Goal: Transaction & Acquisition: Purchase product/service

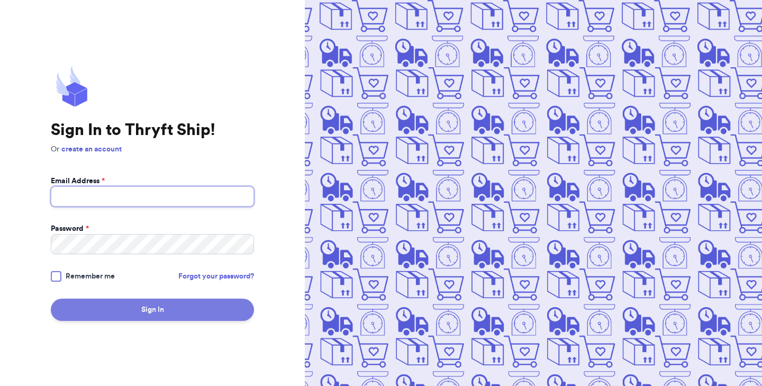
type input "[EMAIL_ADDRESS][DOMAIN_NAME]"
click at [104, 310] on button "Sign In" at bounding box center [152, 309] width 203 height 22
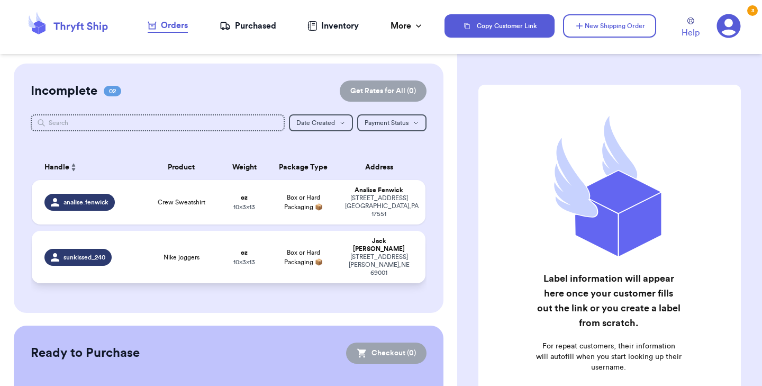
click at [160, 231] on td "Nike joggers" at bounding box center [181, 257] width 79 height 52
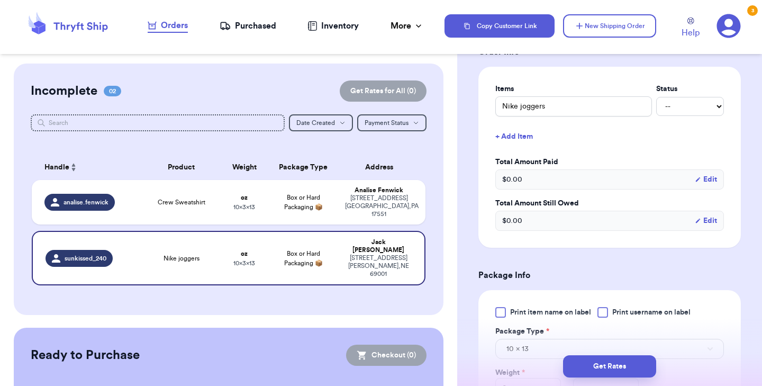
scroll to position [252, 0]
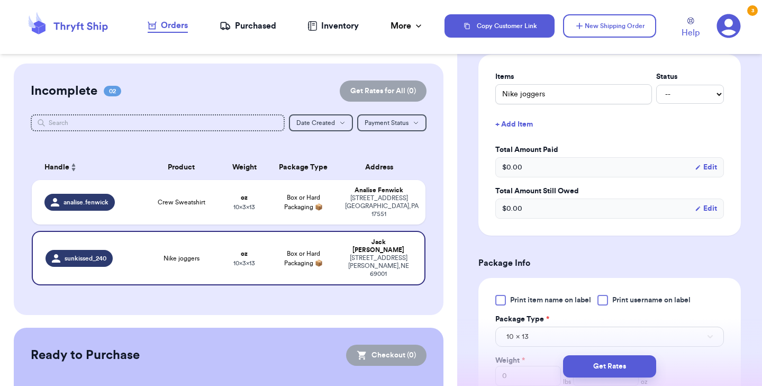
click at [502, 299] on div at bounding box center [500, 300] width 11 height 11
click at [0, 0] on input "Print item name on label" at bounding box center [0, 0] width 0 height 0
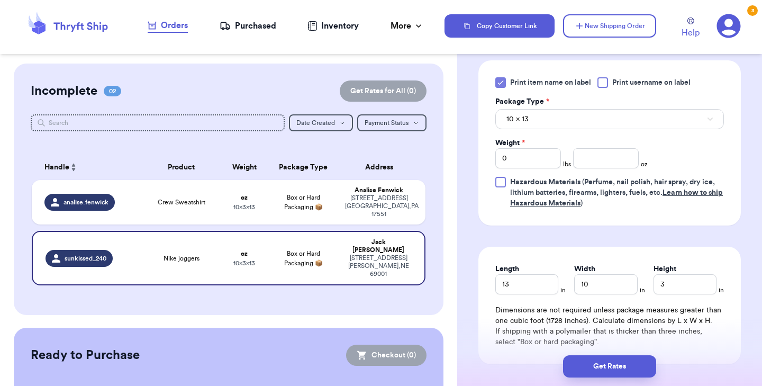
scroll to position [476, 0]
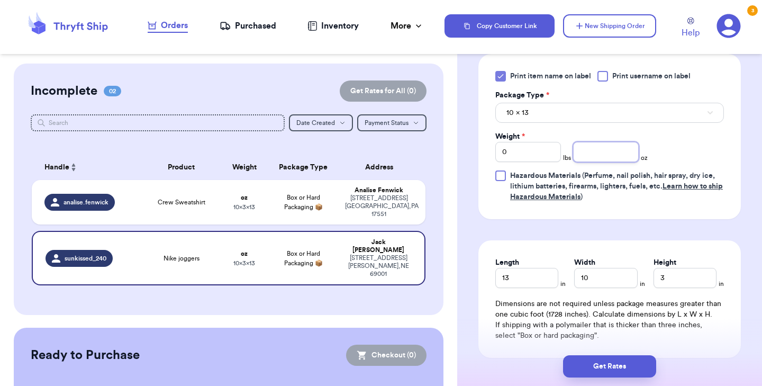
click at [590, 156] on input "number" at bounding box center [606, 152] width 66 height 20
type input "14"
click at [592, 358] on button "Get Rates" at bounding box center [609, 366] width 93 height 22
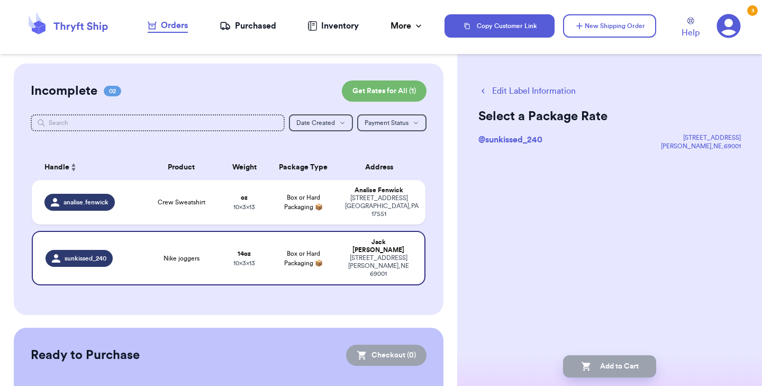
scroll to position [0, 0]
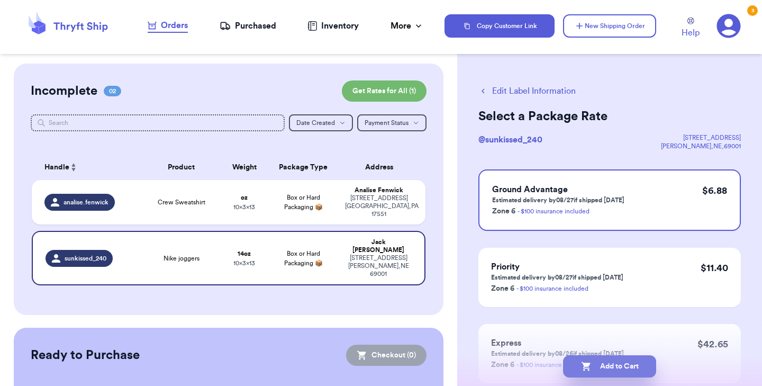
click at [592, 366] on button "Add to Cart" at bounding box center [609, 366] width 93 height 22
checkbox input "true"
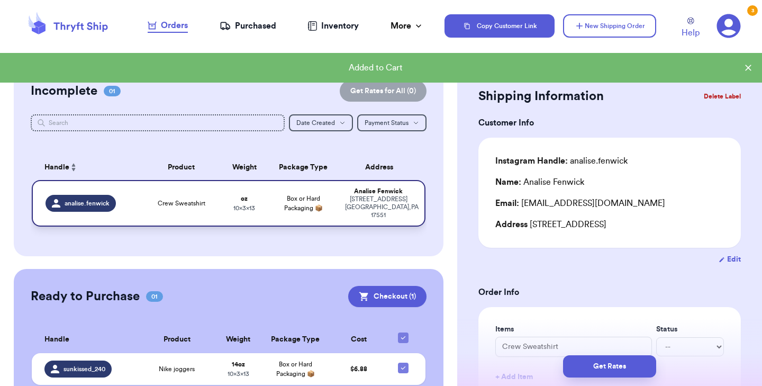
click at [224, 197] on td "oz 10 x 3 x 13" at bounding box center [244, 203] width 47 height 47
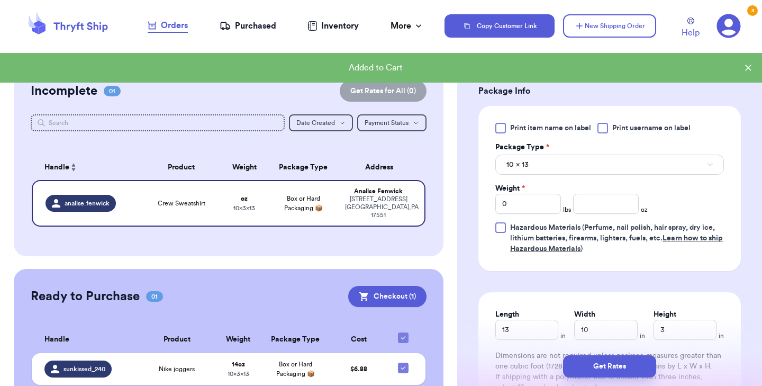
scroll to position [454, 0]
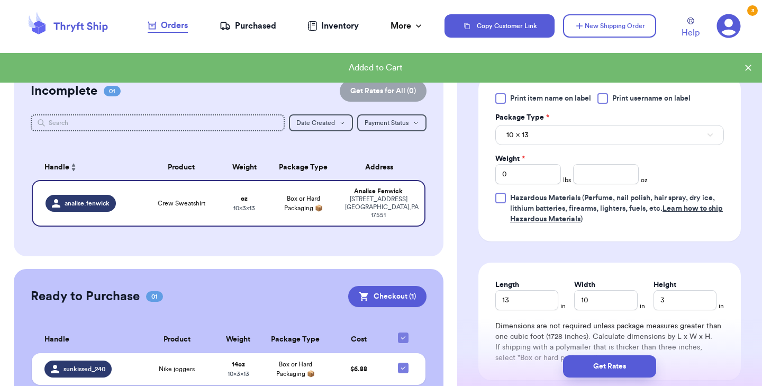
click at [501, 96] on div at bounding box center [500, 98] width 11 height 11
click at [0, 0] on input "Print item name on label" at bounding box center [0, 0] width 0 height 0
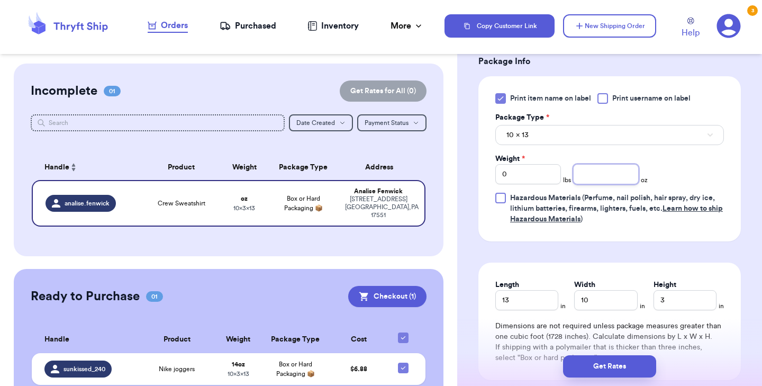
click at [591, 179] on input "number" at bounding box center [606, 174] width 66 height 20
type input "12"
click at [584, 360] on button "Get Rates" at bounding box center [609, 366] width 93 height 22
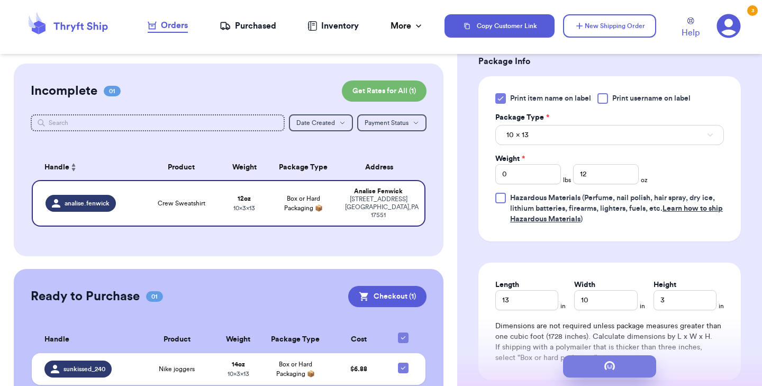
scroll to position [0, 0]
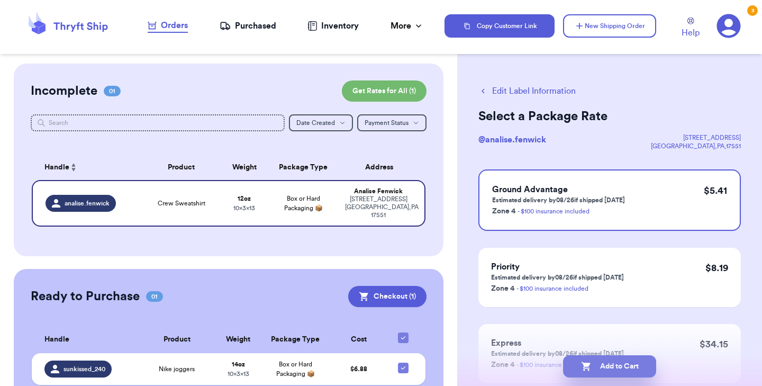
click at [597, 364] on button "Add to Cart" at bounding box center [609, 366] width 93 height 22
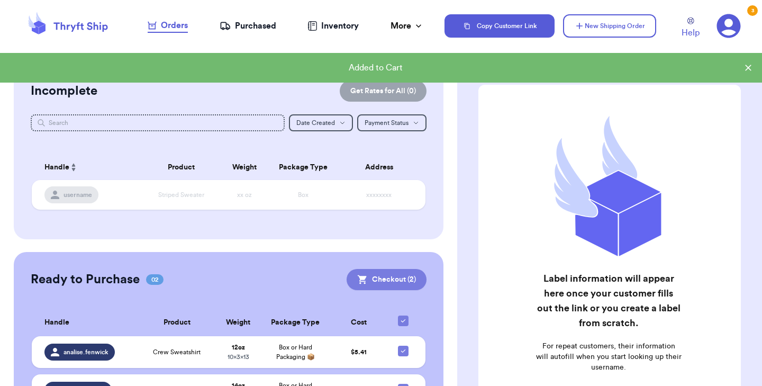
click at [375, 274] on button "Checkout ( 2 )" at bounding box center [386, 279] width 80 height 21
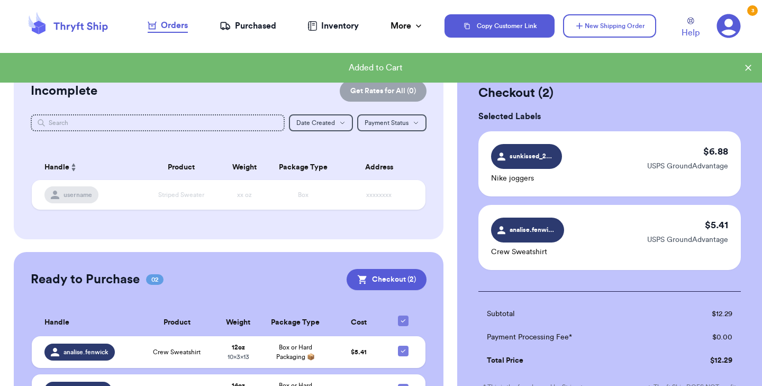
scroll to position [171, 0]
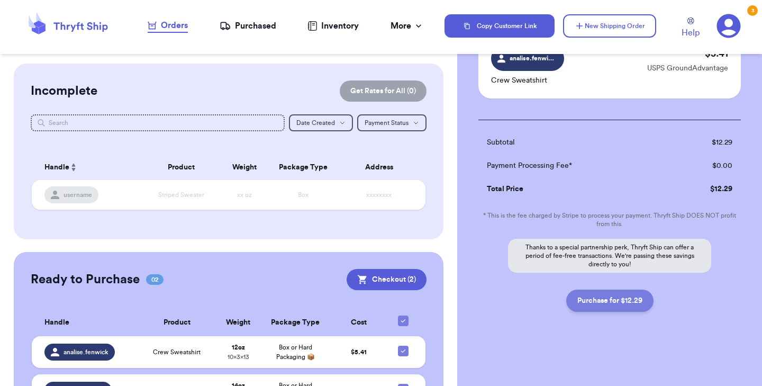
click at [620, 304] on button "Purchase for $12.29" at bounding box center [609, 300] width 87 height 22
checkbox input "false"
checkbox input "true"
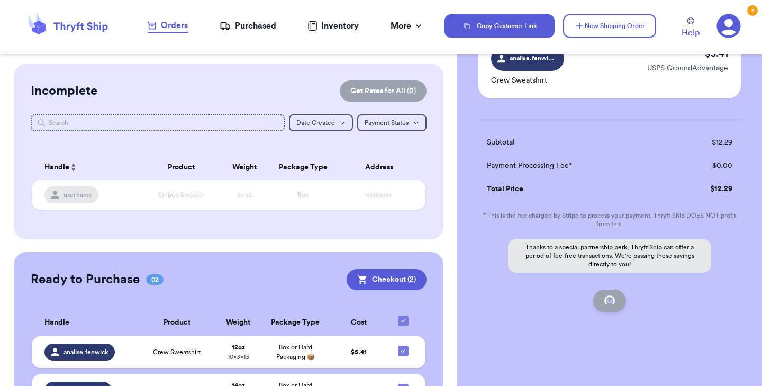
scroll to position [131, 0]
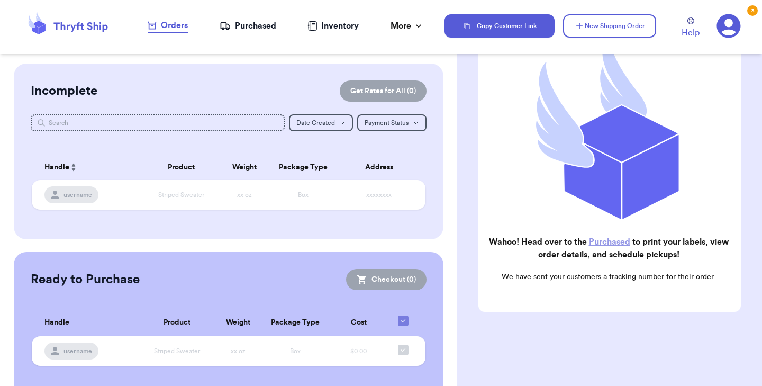
click at [611, 240] on link "Purchased" at bounding box center [609, 241] width 41 height 8
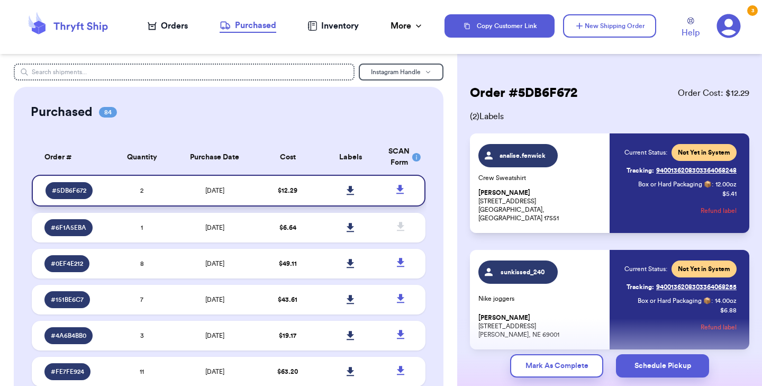
click at [351, 188] on icon at bounding box center [349, 190] width 7 height 9
